Goal: Task Accomplishment & Management: Use online tool/utility

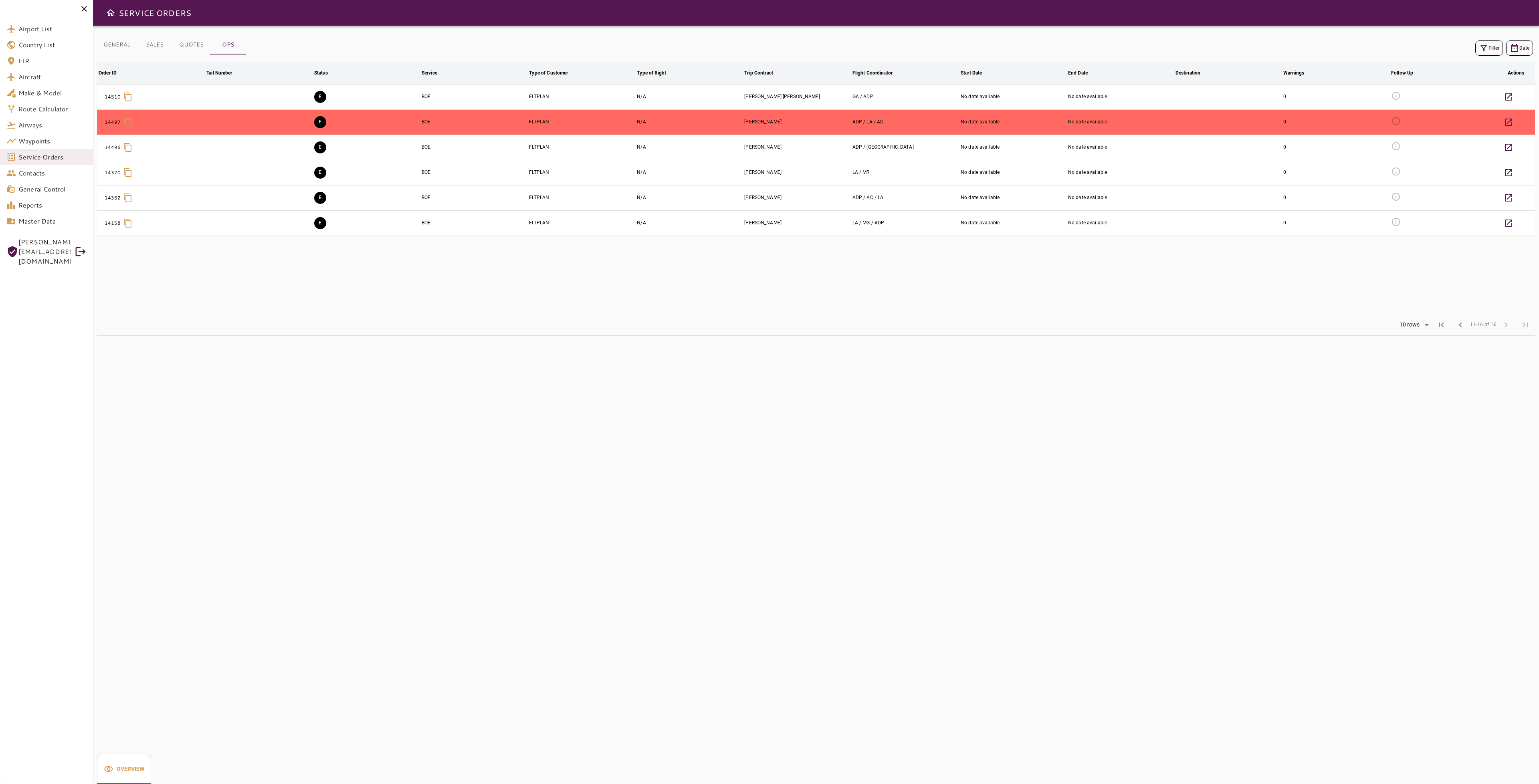
click at [1480, 49] on icon "button" at bounding box center [1483, 48] width 9 height 9
click at [1502, 206] on button "Apply" at bounding box center [1507, 205] width 52 height 15
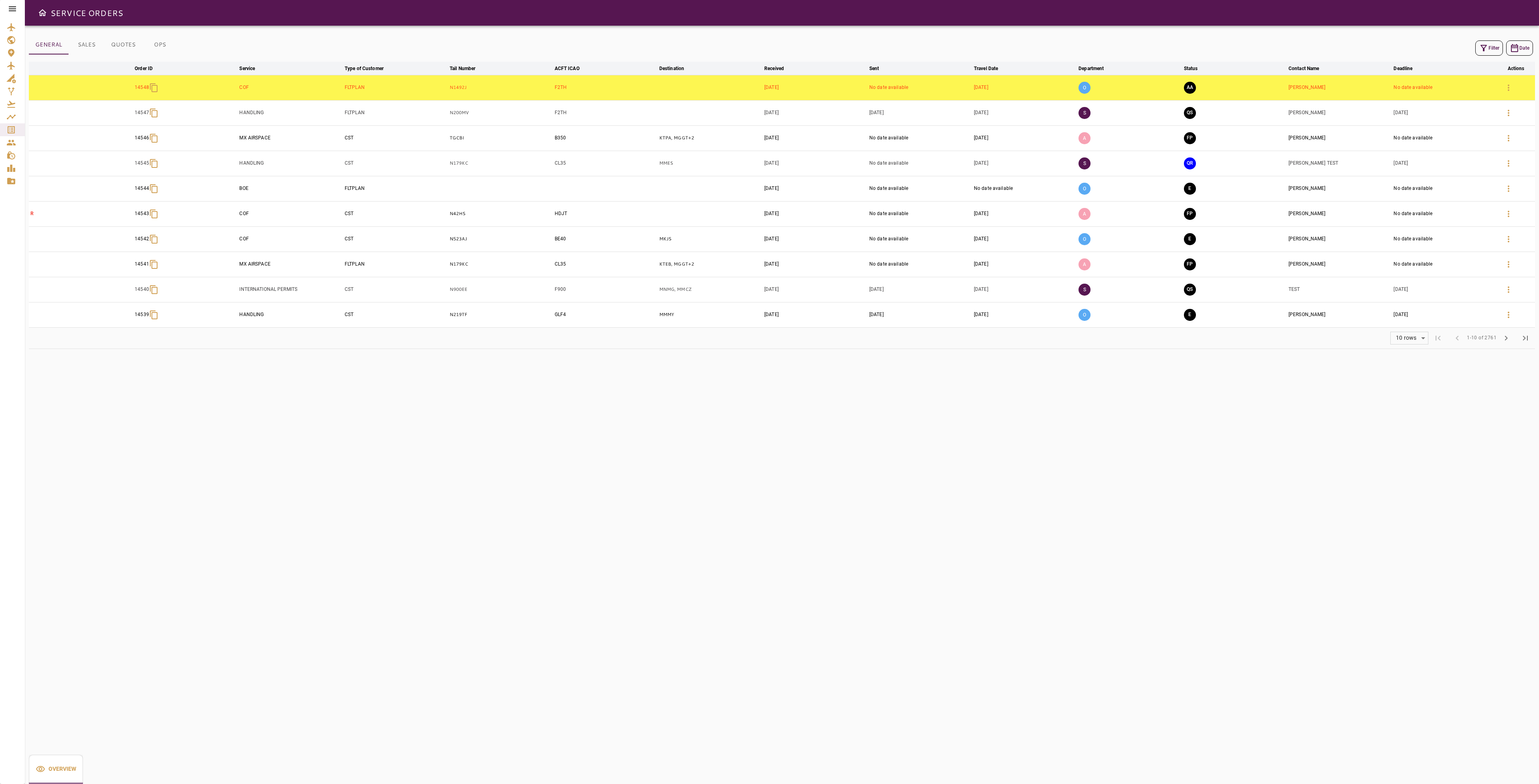
click at [159, 46] on button "OPS" at bounding box center [160, 45] width 36 height 19
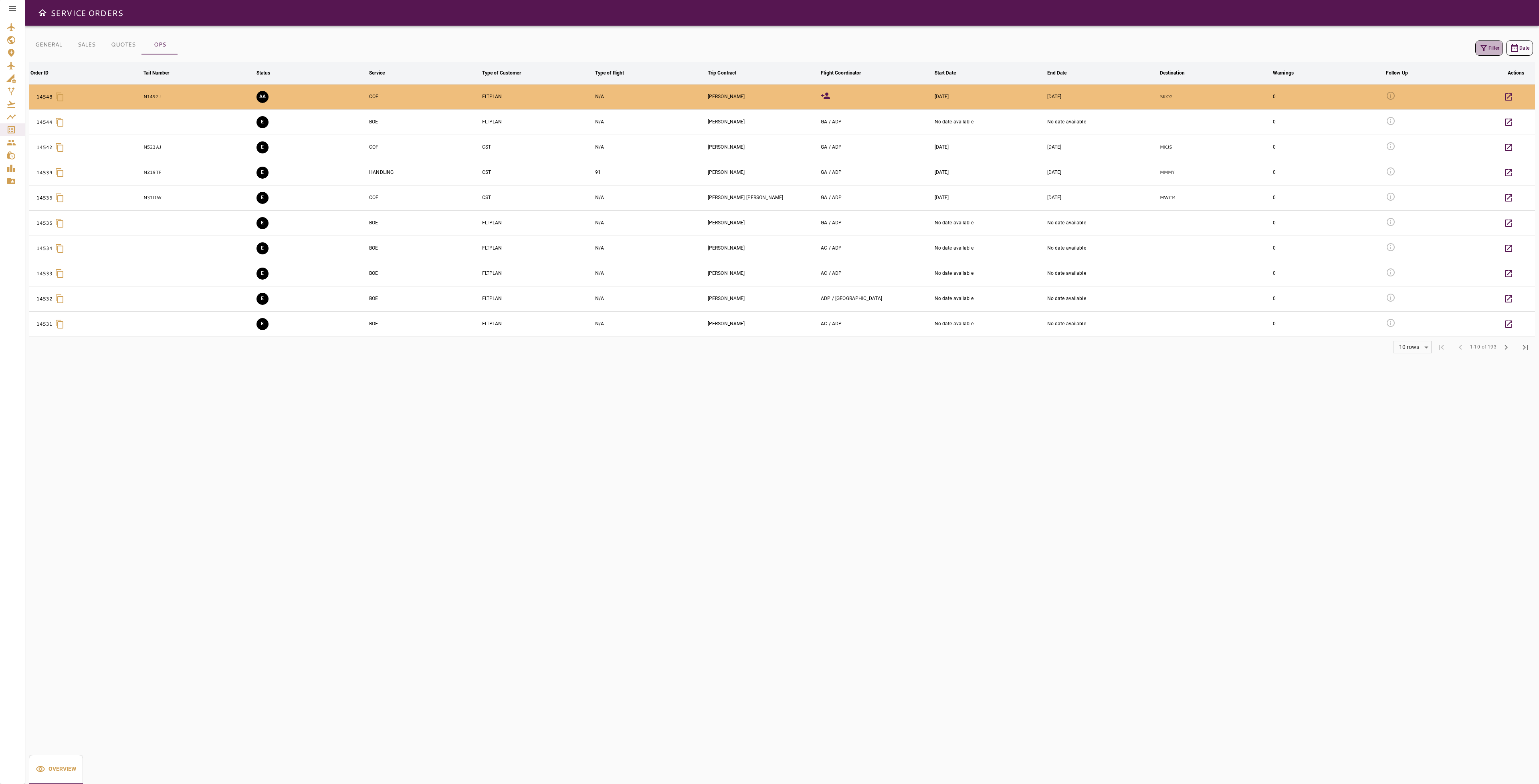
click at [1489, 43] on button "Filter" at bounding box center [1489, 47] width 28 height 15
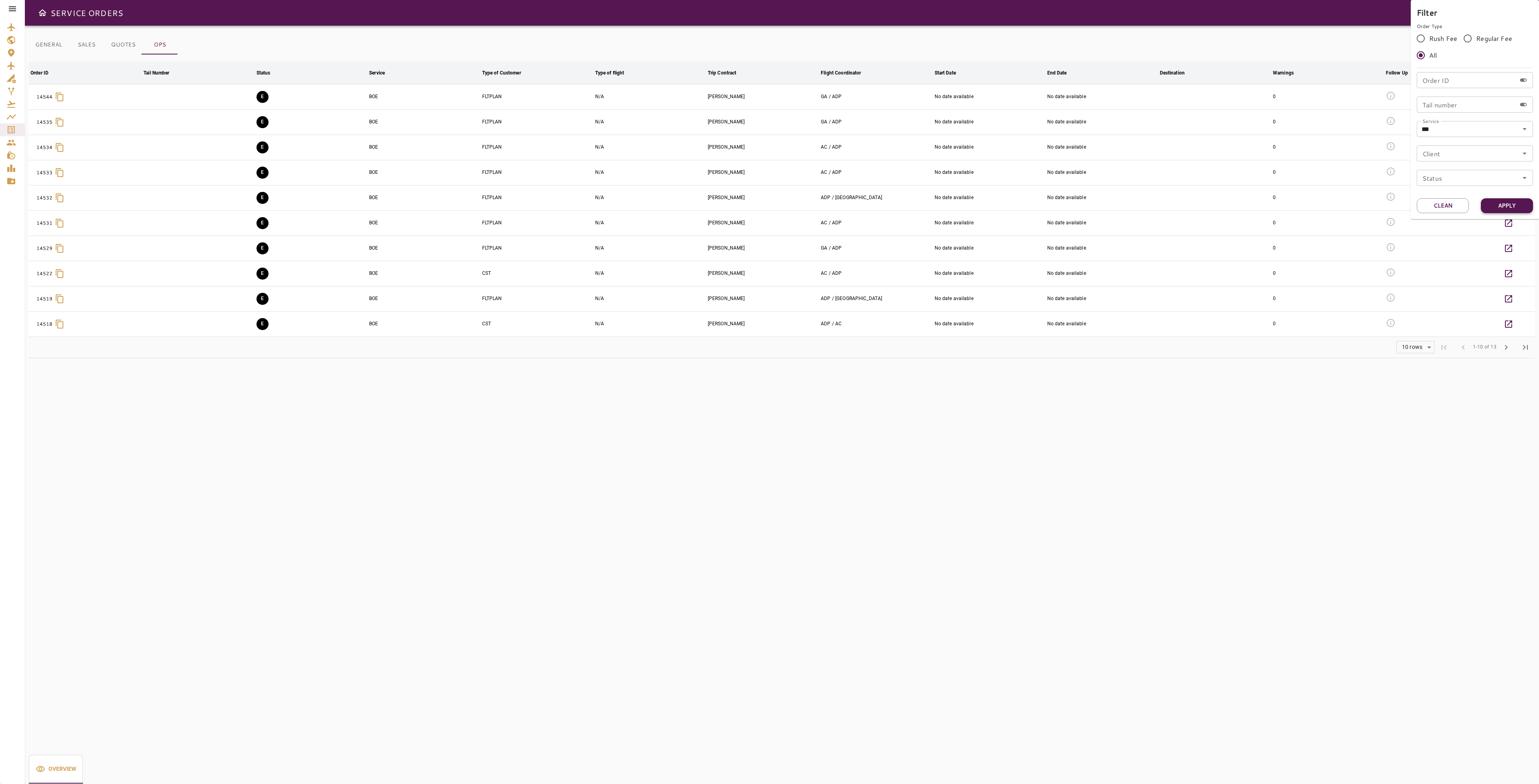
click at [1500, 207] on button "Apply" at bounding box center [1507, 205] width 52 height 15
click at [1511, 205] on button "Apply" at bounding box center [1507, 205] width 52 height 15
click at [1028, 465] on div at bounding box center [769, 392] width 1539 height 784
click at [1507, 347] on span "chevron_right" at bounding box center [1506, 347] width 9 height 9
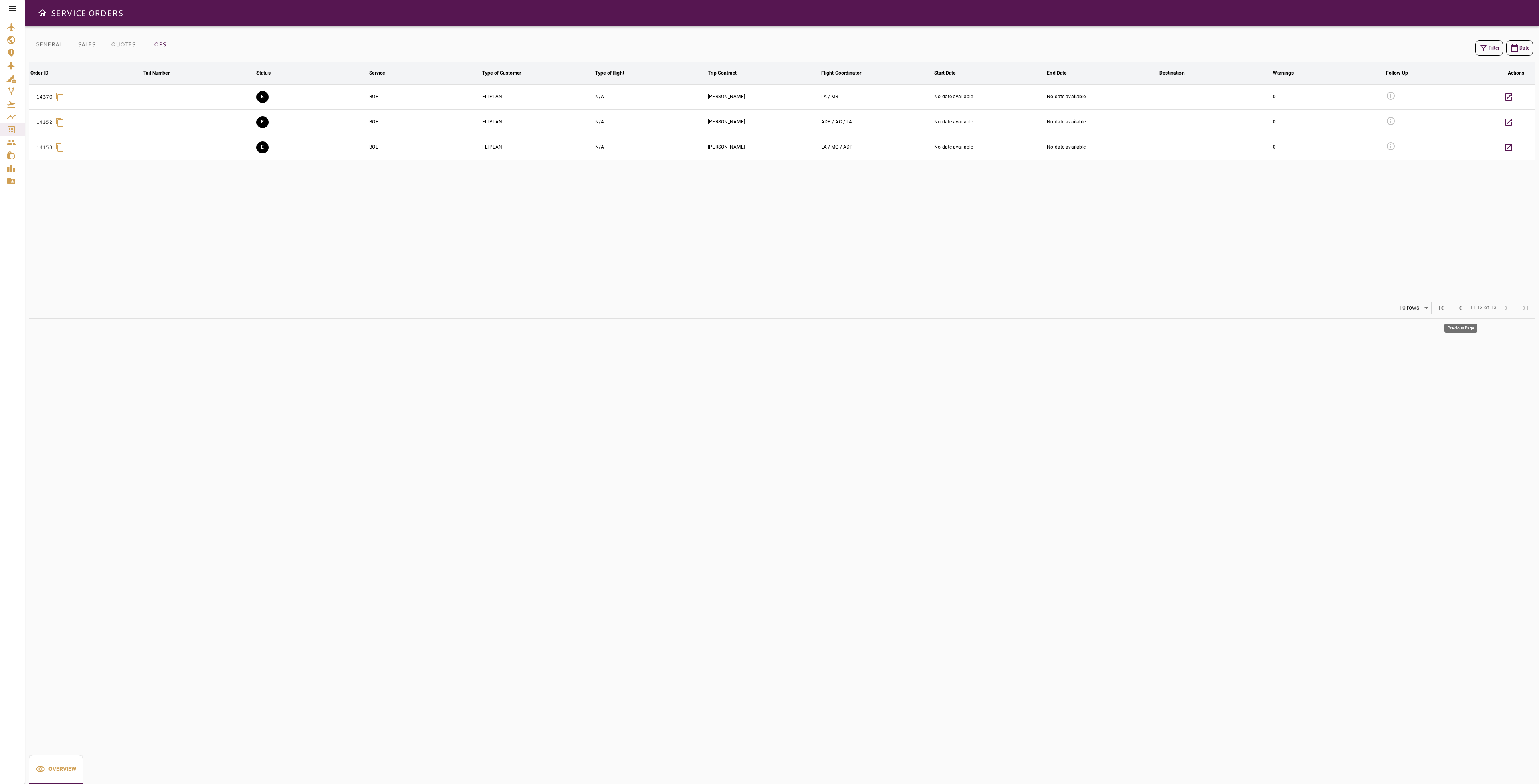
click at [1457, 305] on span "chevron_left" at bounding box center [1460, 308] width 9 height 9
click at [1505, 348] on span "chevron_right" at bounding box center [1506, 347] width 9 height 9
click at [1462, 308] on span "chevron_left" at bounding box center [1460, 308] width 9 height 9
